Goal: Information Seeking & Learning: Learn about a topic

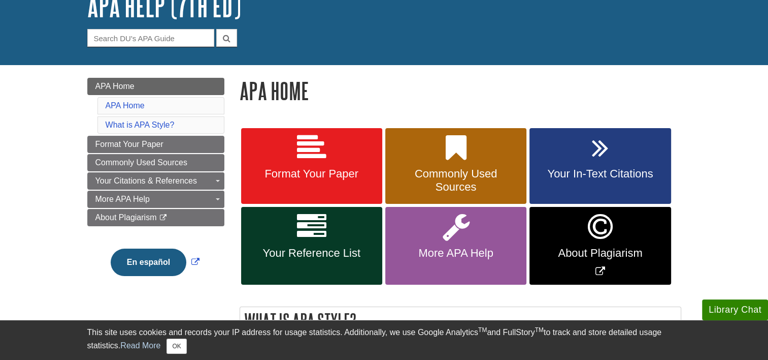
scroll to position [75, 0]
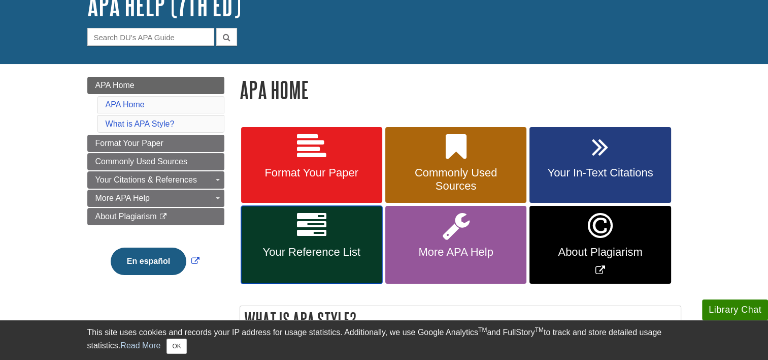
click at [322, 243] on link "Your Reference List" at bounding box center [311, 245] width 141 height 78
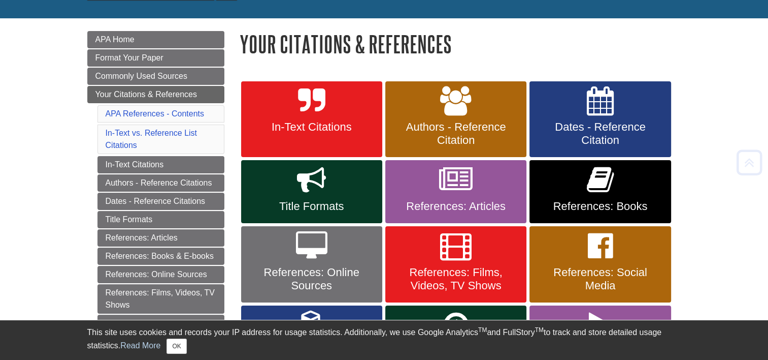
scroll to position [123, 0]
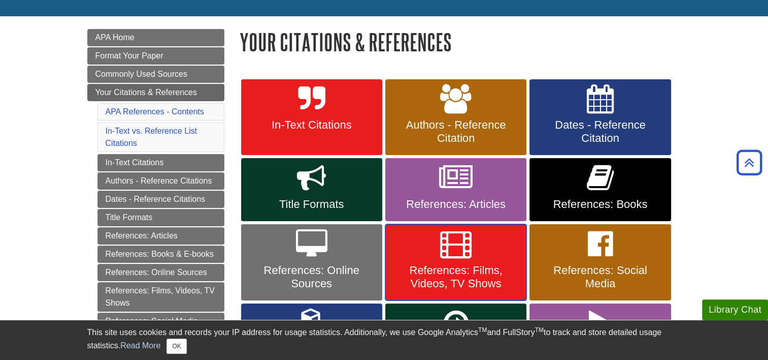
click at [442, 242] on icon at bounding box center [455, 243] width 31 height 29
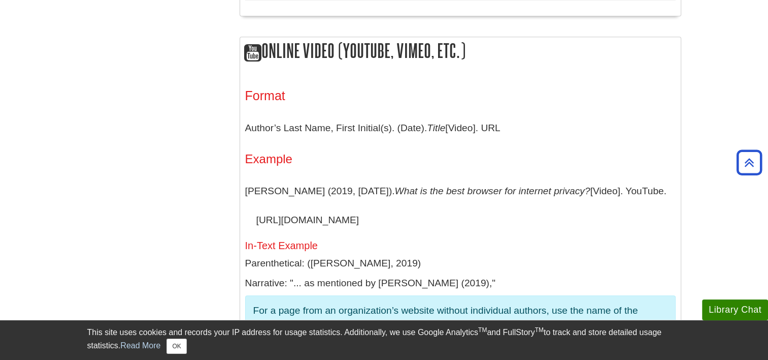
scroll to position [827, 0]
